Goal: Task Accomplishment & Management: Manage account settings

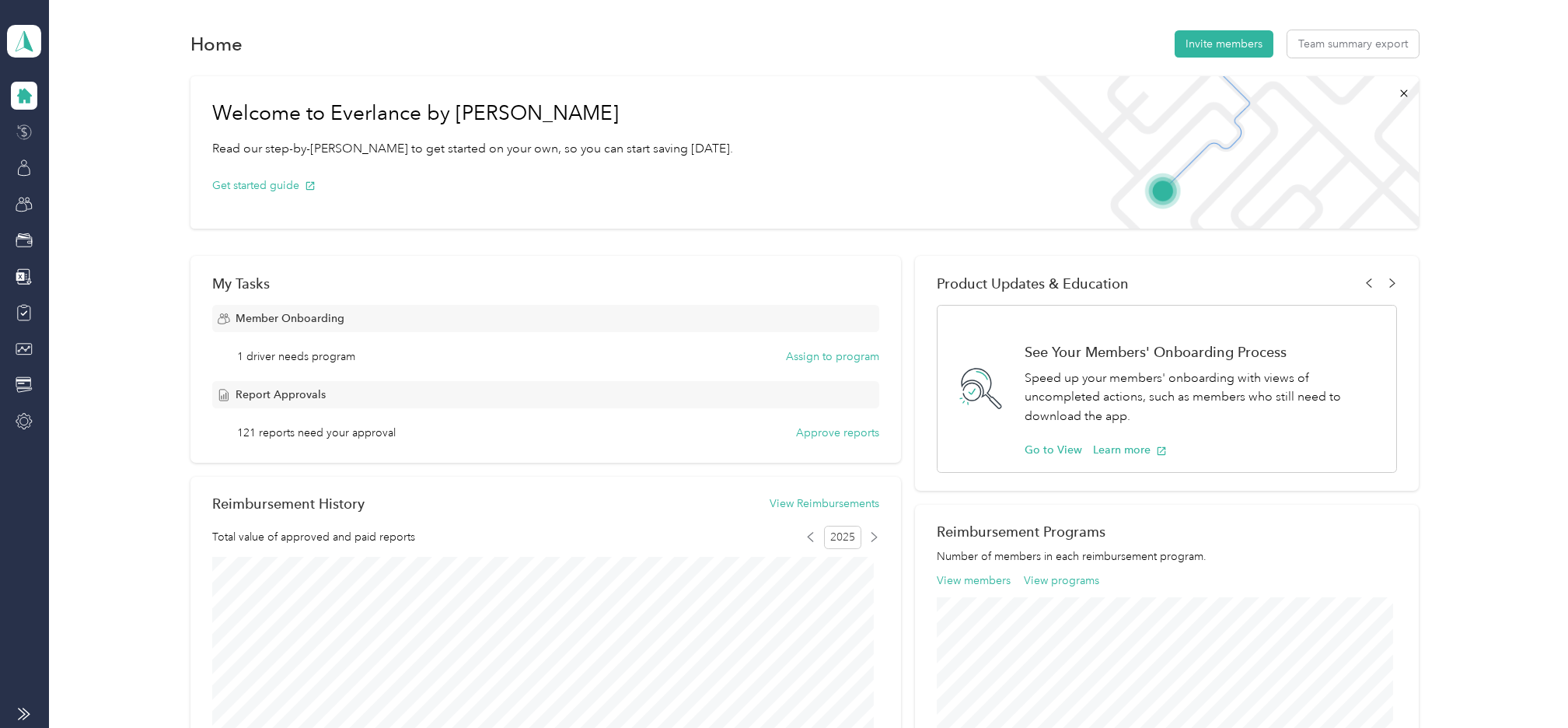
click at [22, 130] on icon at bounding box center [25, 131] width 5 height 10
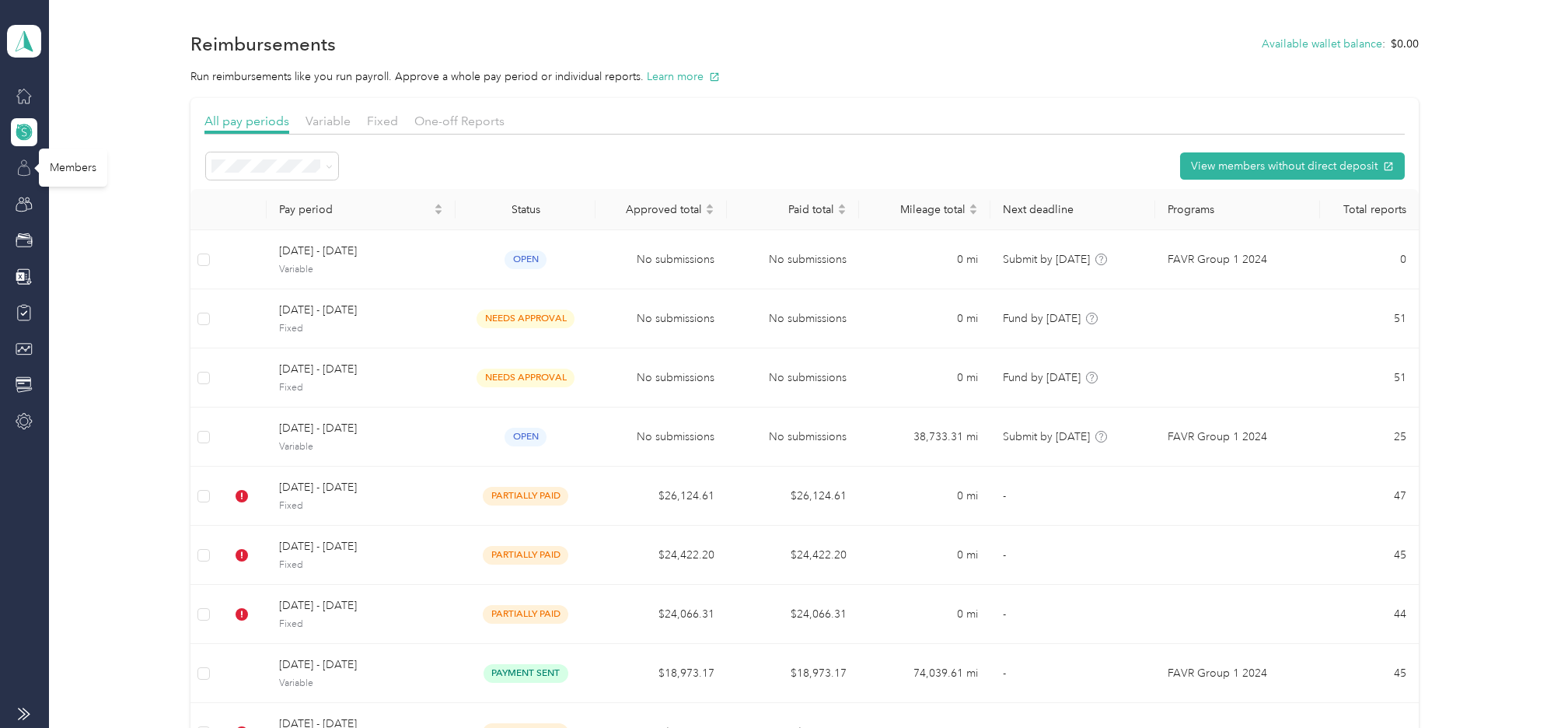
click at [20, 165] on icon at bounding box center [24, 167] width 17 height 17
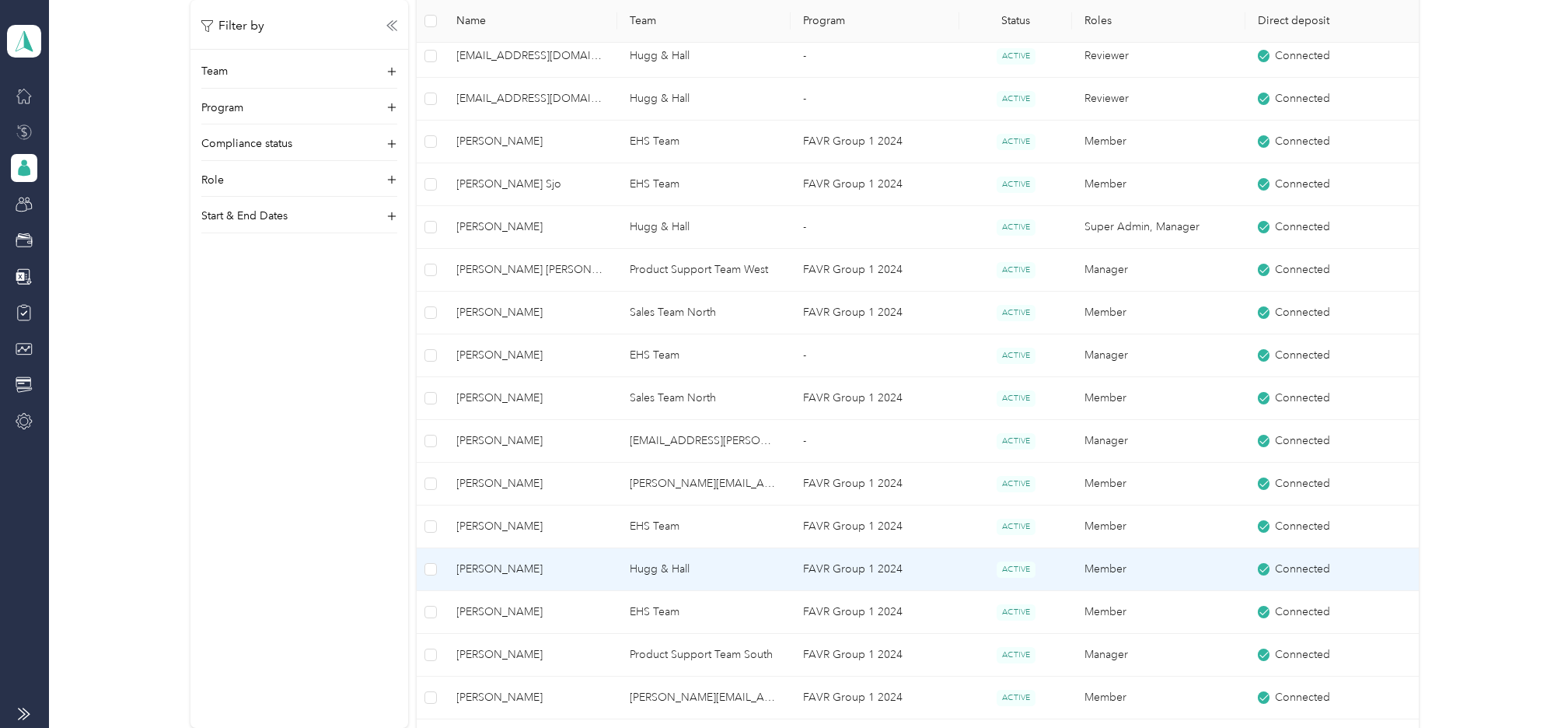
scroll to position [933, 0]
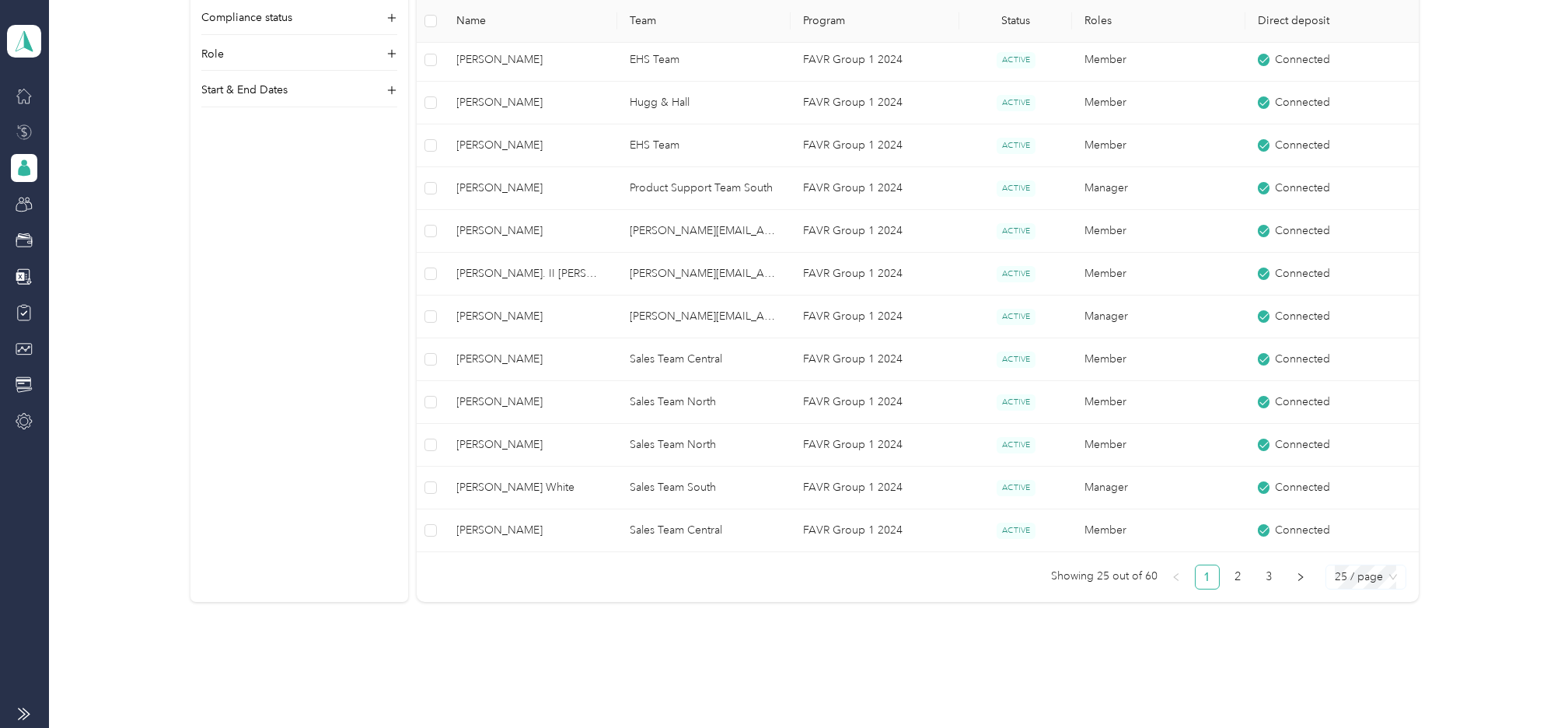
click at [1365, 583] on span "25 / page" at bounding box center [1366, 577] width 62 height 23
click at [1359, 660] on div "100 / page" at bounding box center [1365, 657] width 55 height 17
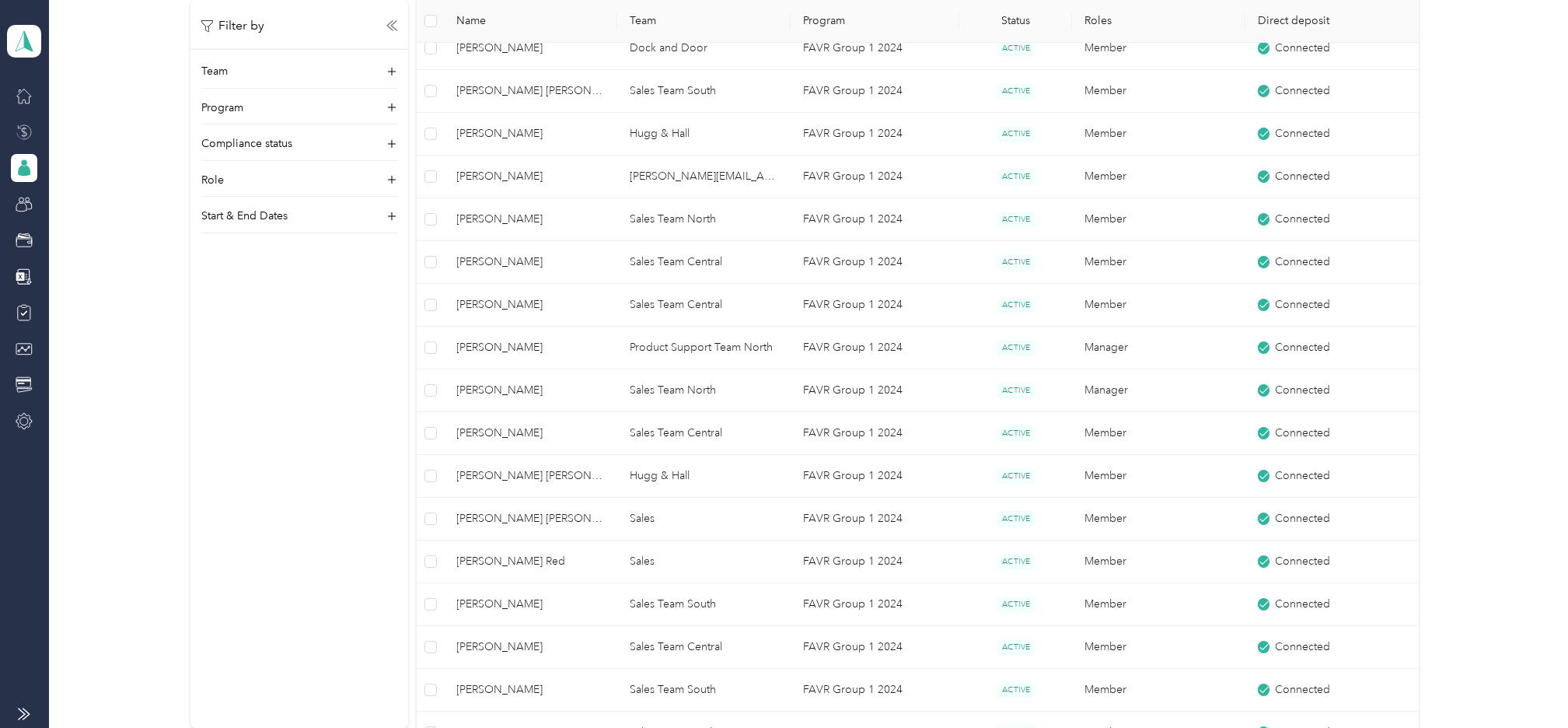
scroll to position [1400, 0]
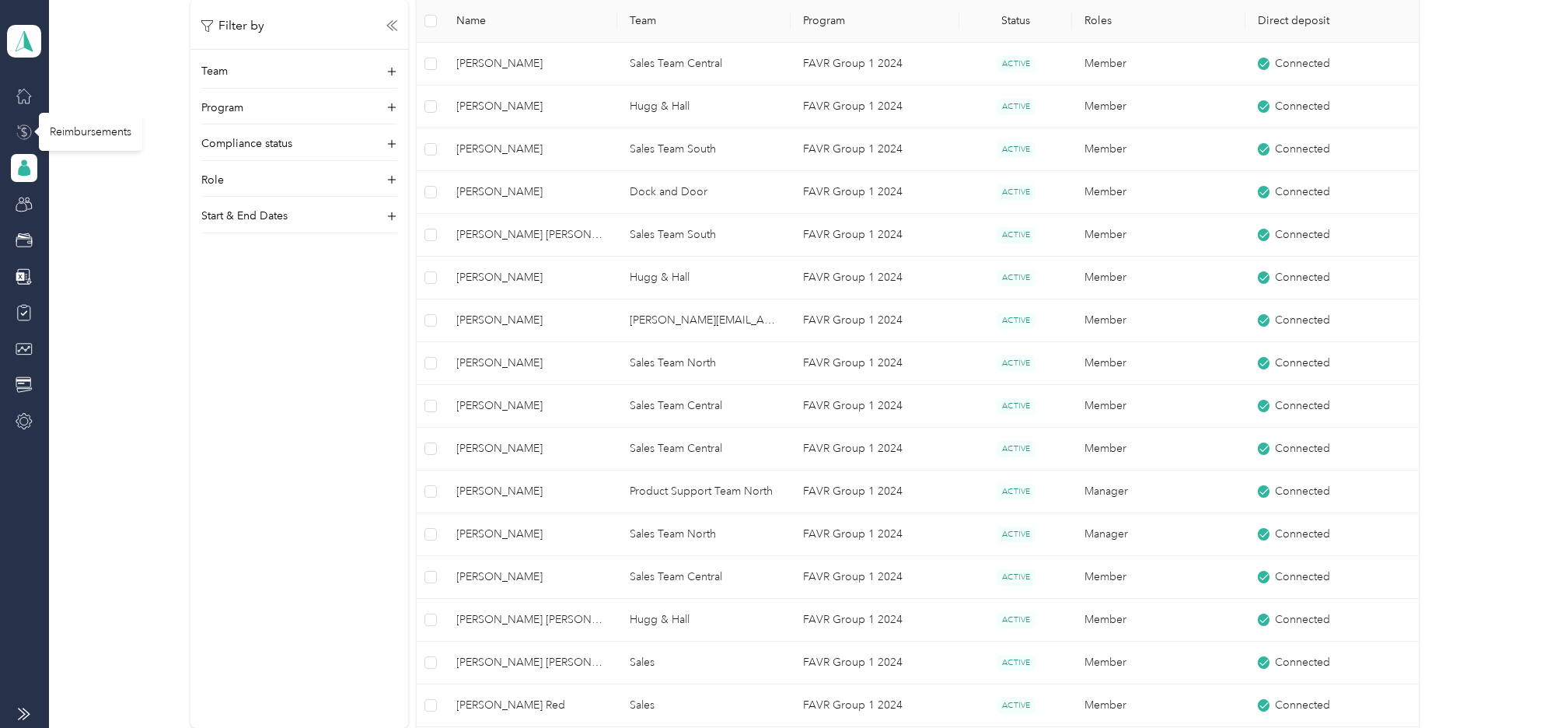
click at [22, 137] on icon at bounding box center [24, 132] width 17 height 17
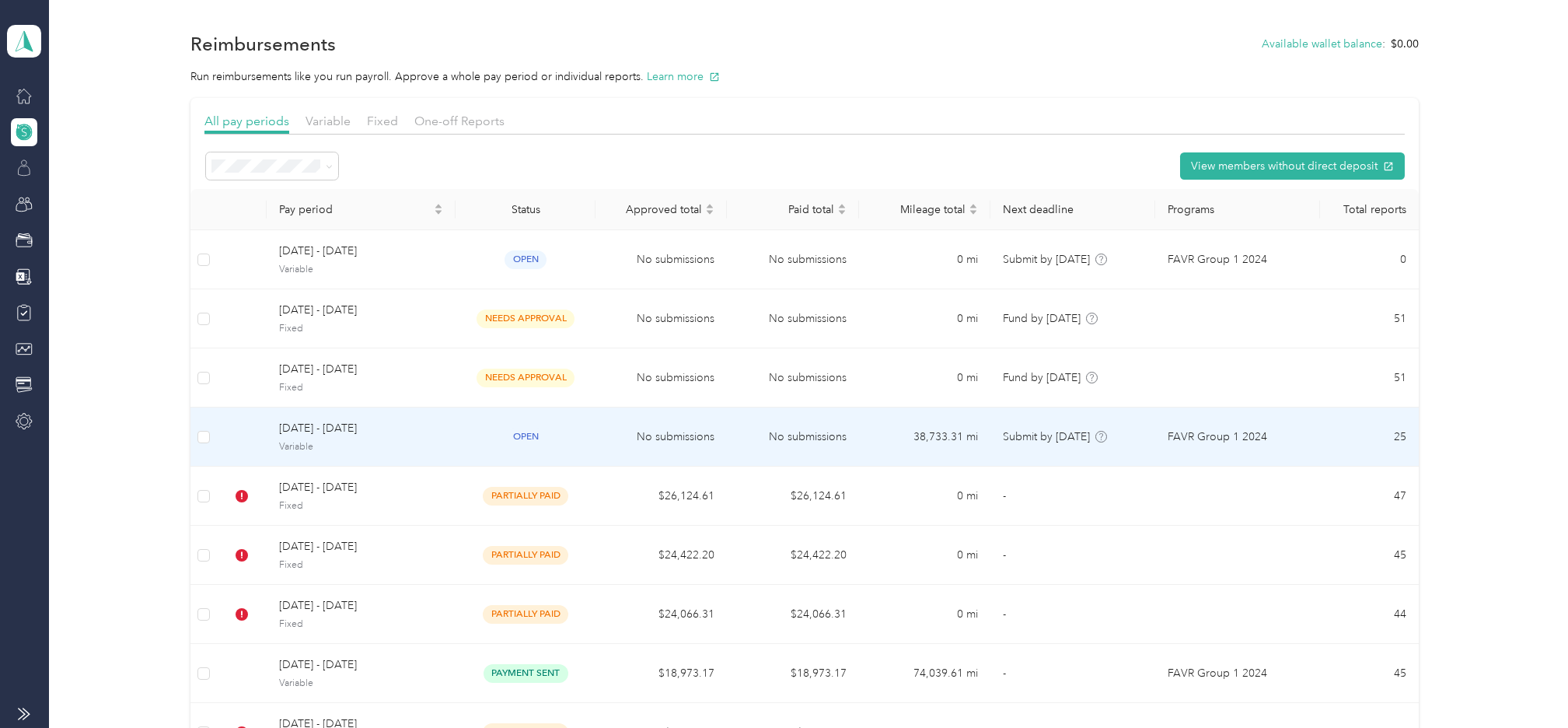
click at [312, 425] on span "[DATE] - [DATE]" at bounding box center [362, 428] width 164 height 17
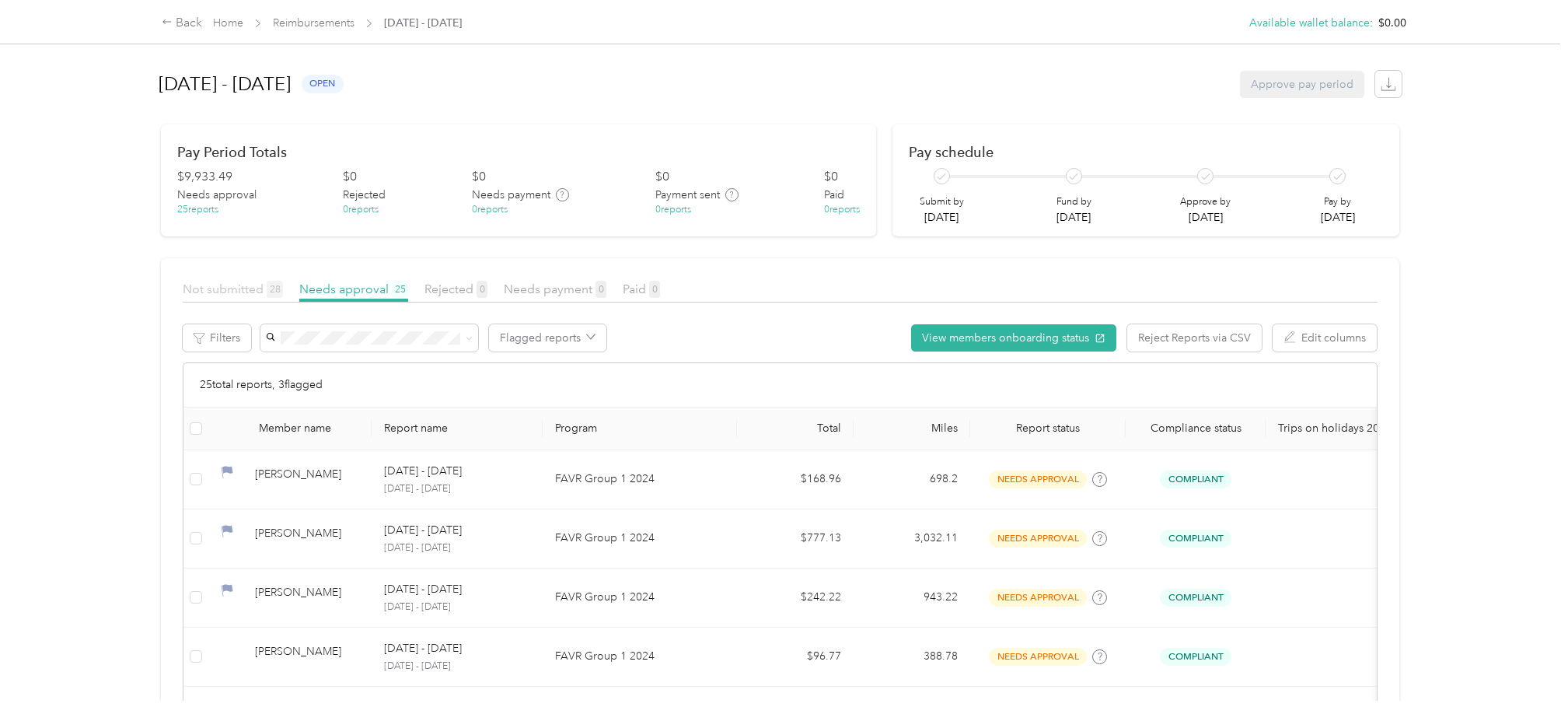
click at [215, 289] on span "Not submitted 28" at bounding box center [233, 288] width 100 height 15
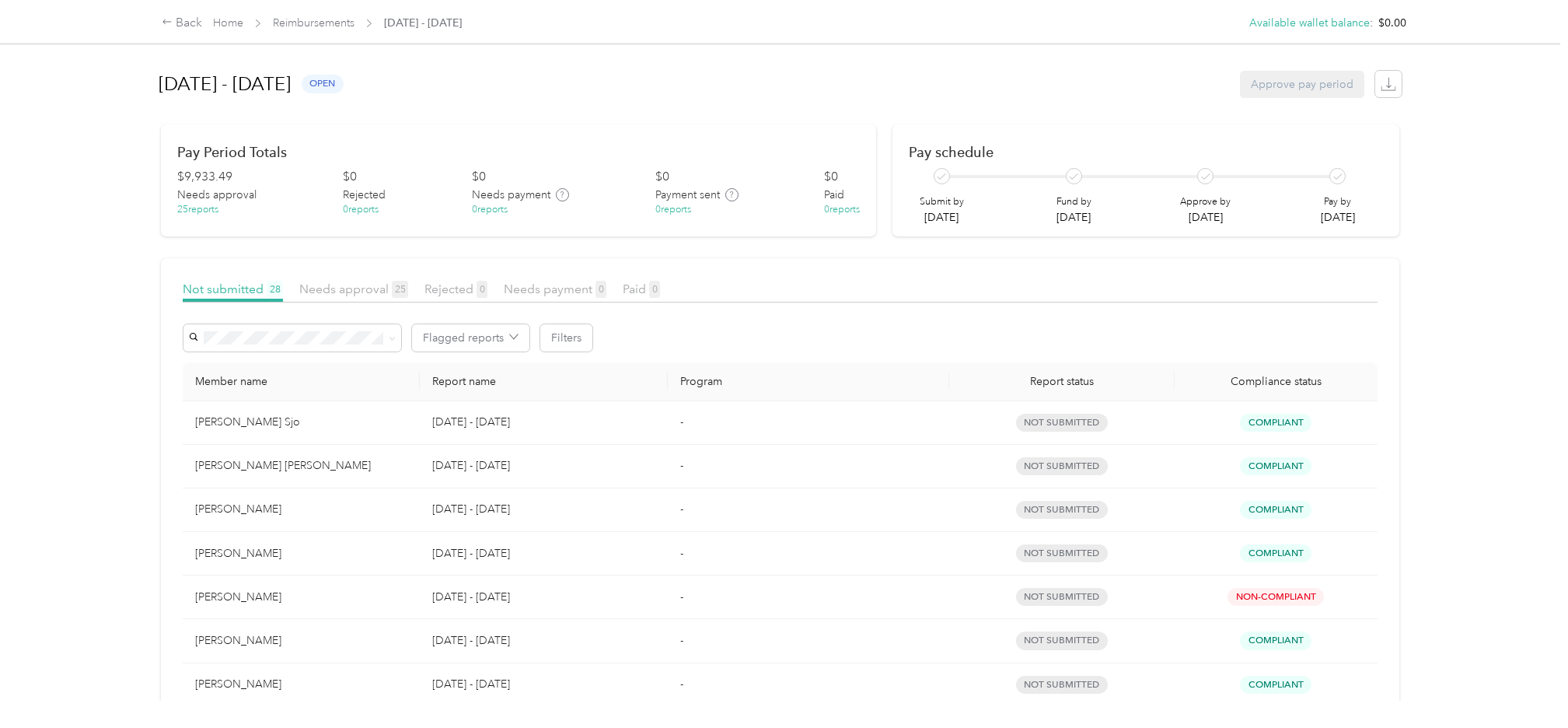
click at [24, 373] on div "Back Home Reimbursements [DATE] - [DATE] Available wallet balance : $0.00 Avail…" at bounding box center [780, 364] width 1561 height 728
